Goal: Check status: Check status

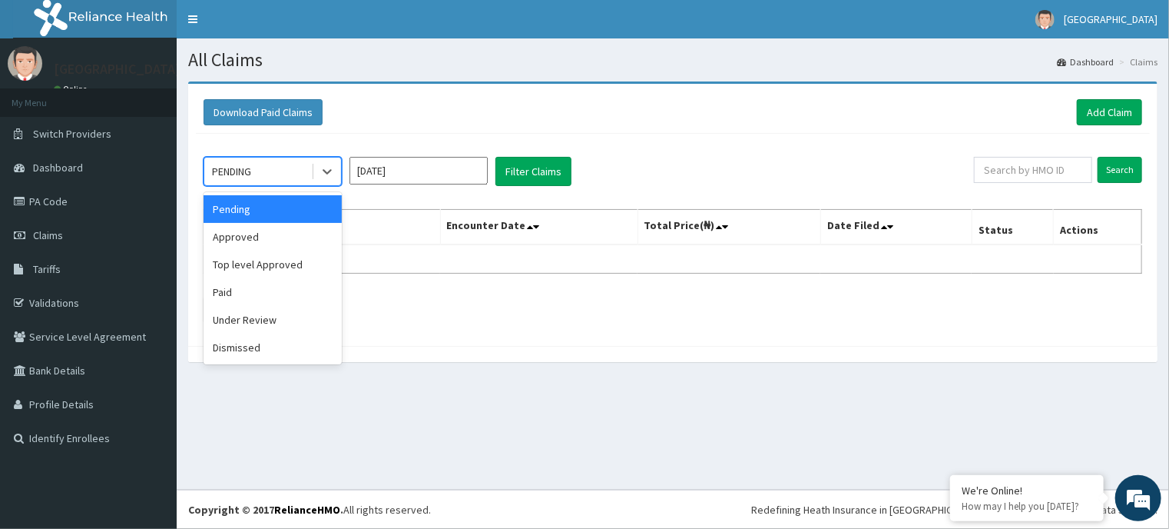
click at [300, 170] on div "PENDING" at bounding box center [257, 171] width 107 height 25
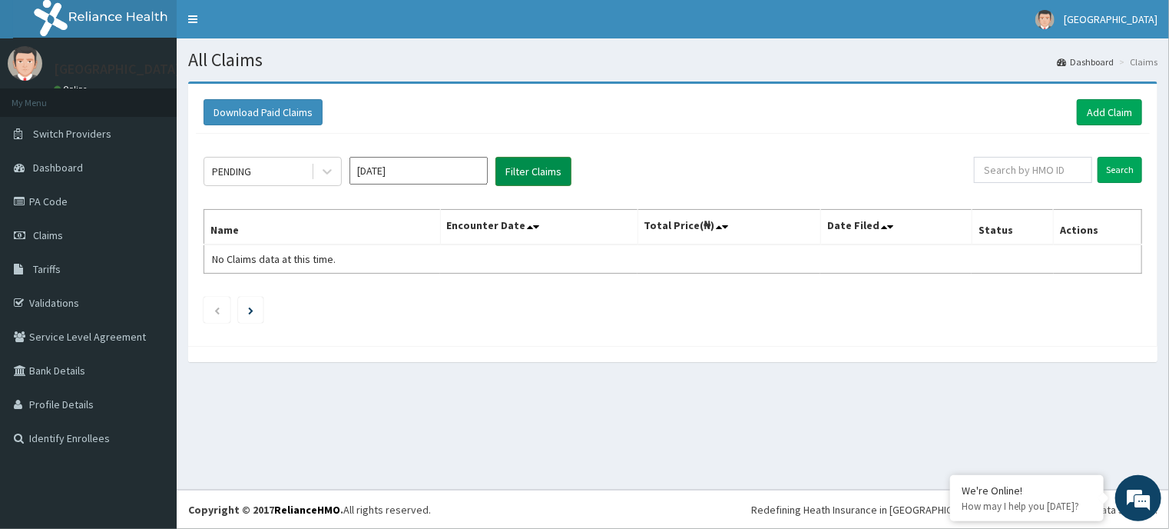
click at [562, 177] on button "Filter Claims" at bounding box center [534, 171] width 76 height 29
click at [323, 174] on icon at bounding box center [327, 171] width 15 height 15
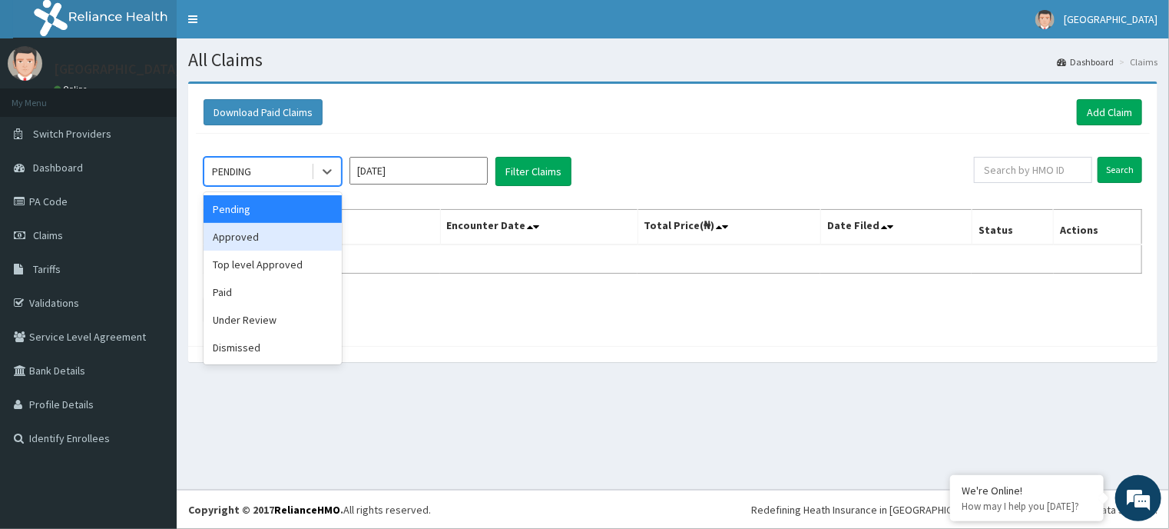
click at [276, 227] on div "Approved" at bounding box center [273, 237] width 138 height 28
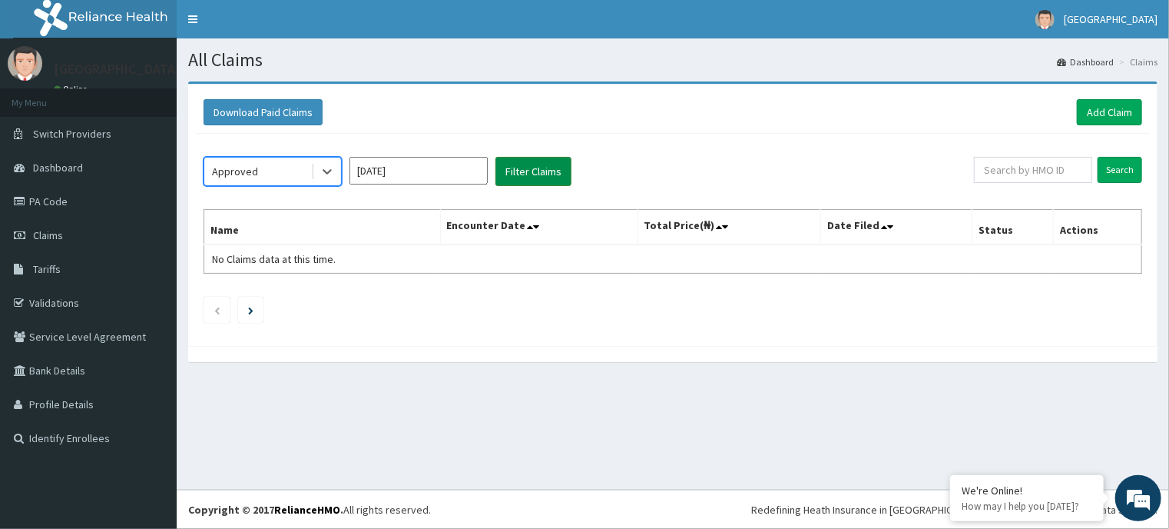
click at [546, 171] on button "Filter Claims" at bounding box center [534, 171] width 76 height 29
click at [332, 165] on icon at bounding box center [327, 171] width 15 height 15
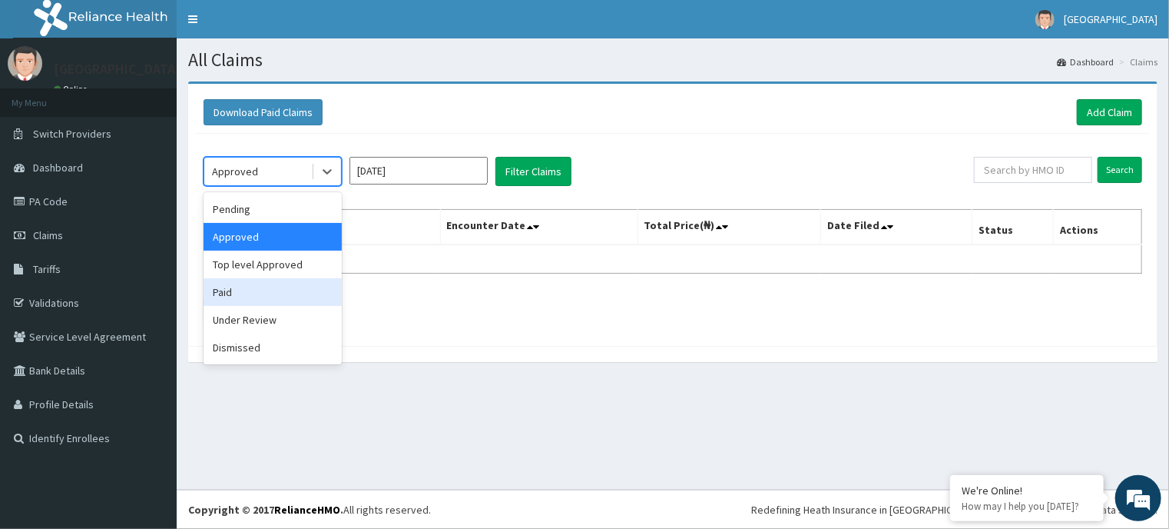
click at [267, 291] on div "Paid" at bounding box center [273, 292] width 138 height 28
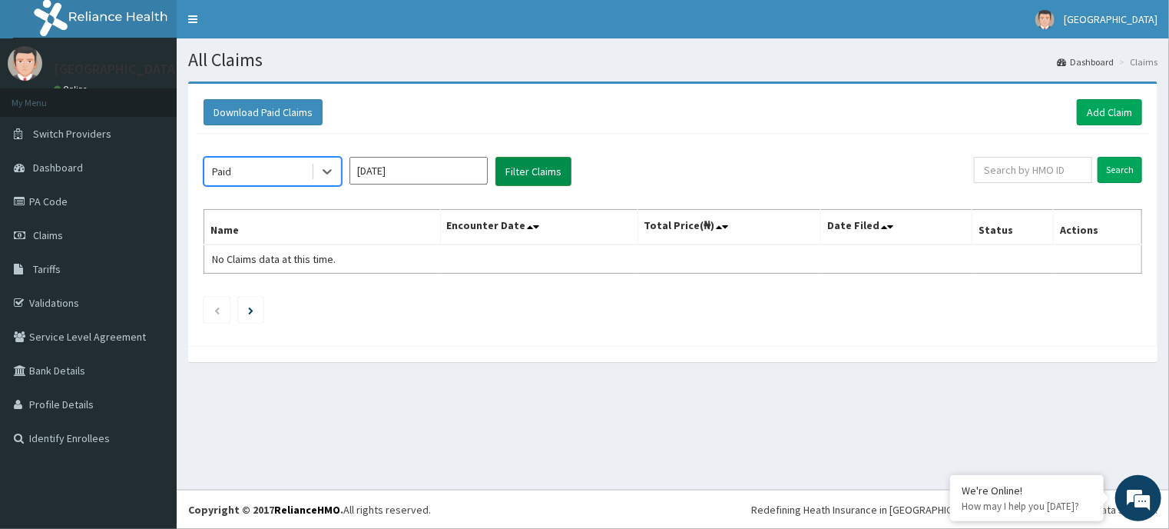
click at [534, 170] on button "Filter Claims" at bounding box center [534, 171] width 76 height 29
